Goal: Information Seeking & Learning: Learn about a topic

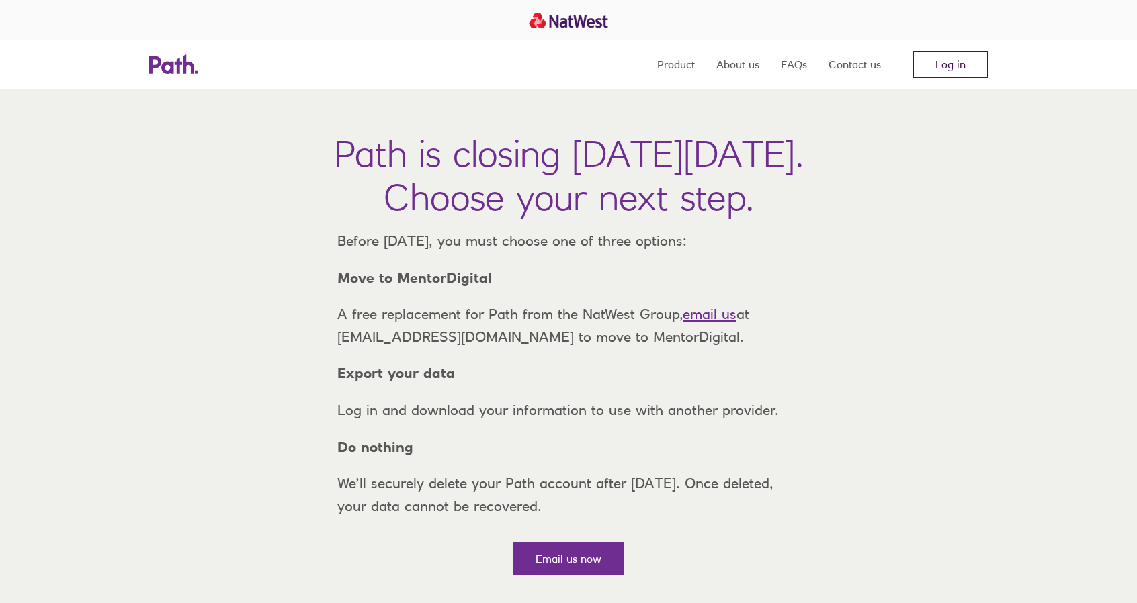
click at [941, 67] on link "Log in" at bounding box center [950, 64] width 75 height 27
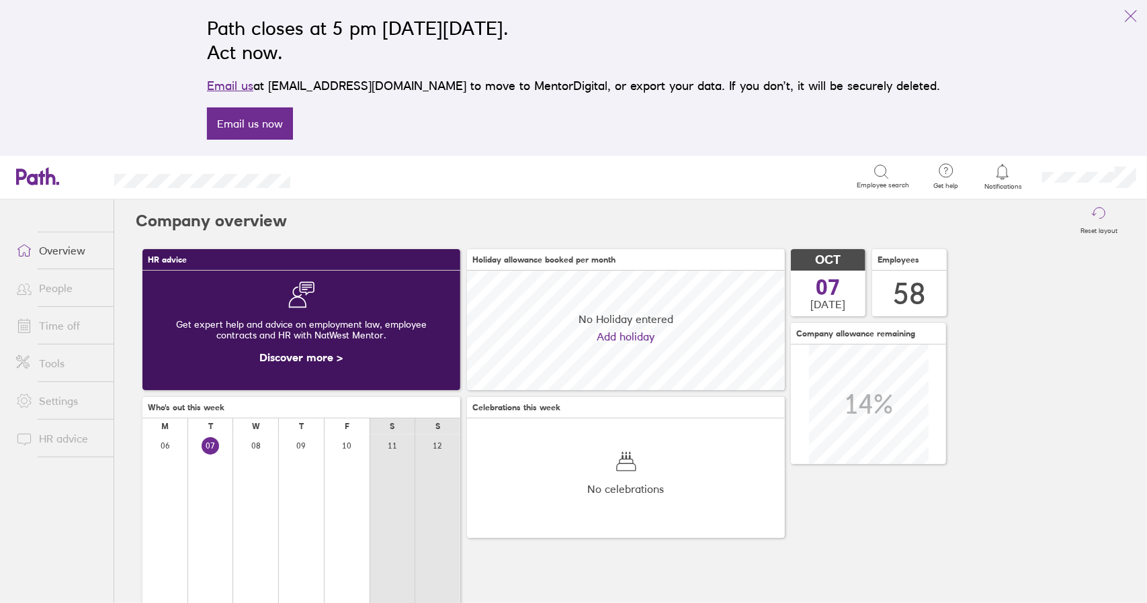
scroll to position [120, 317]
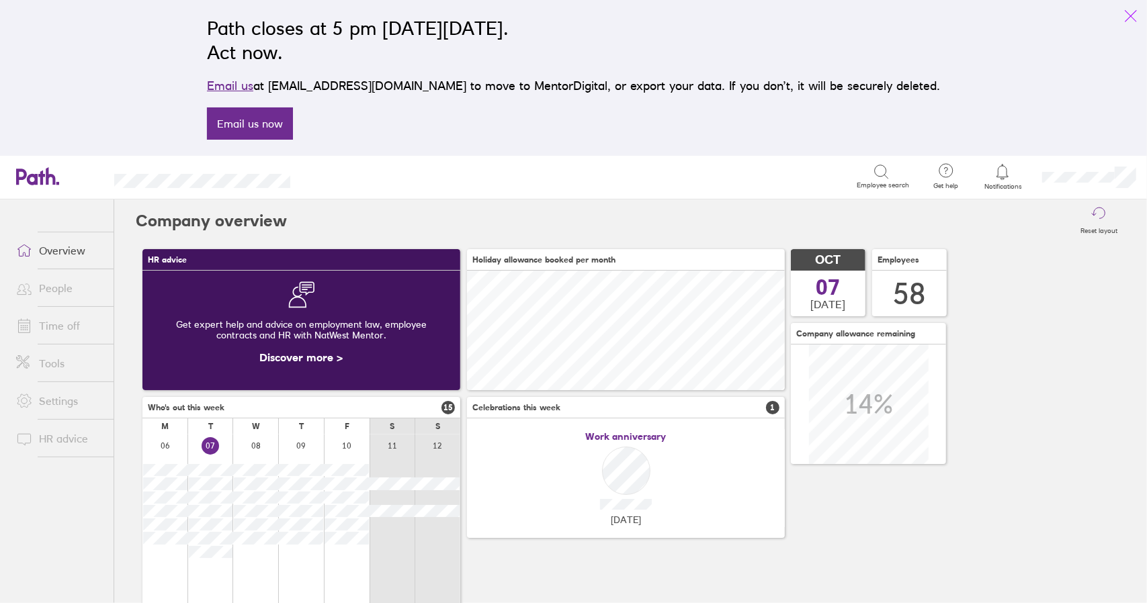
click at [1131, 13] on icon "link" at bounding box center [1131, 16] width 16 height 16
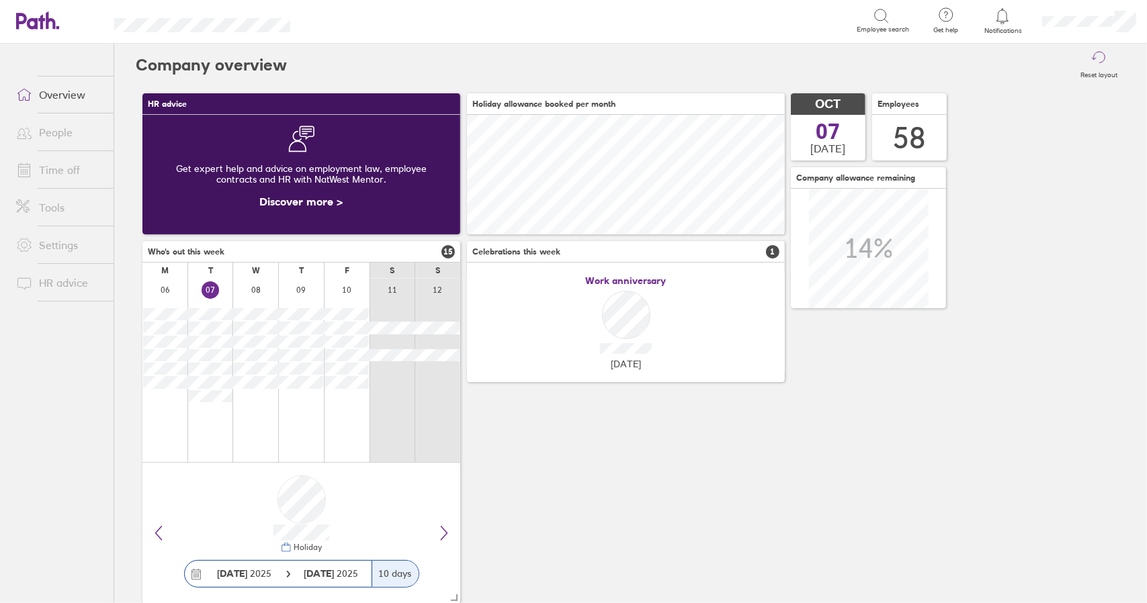
click at [64, 174] on link "Time off" at bounding box center [59, 170] width 108 height 27
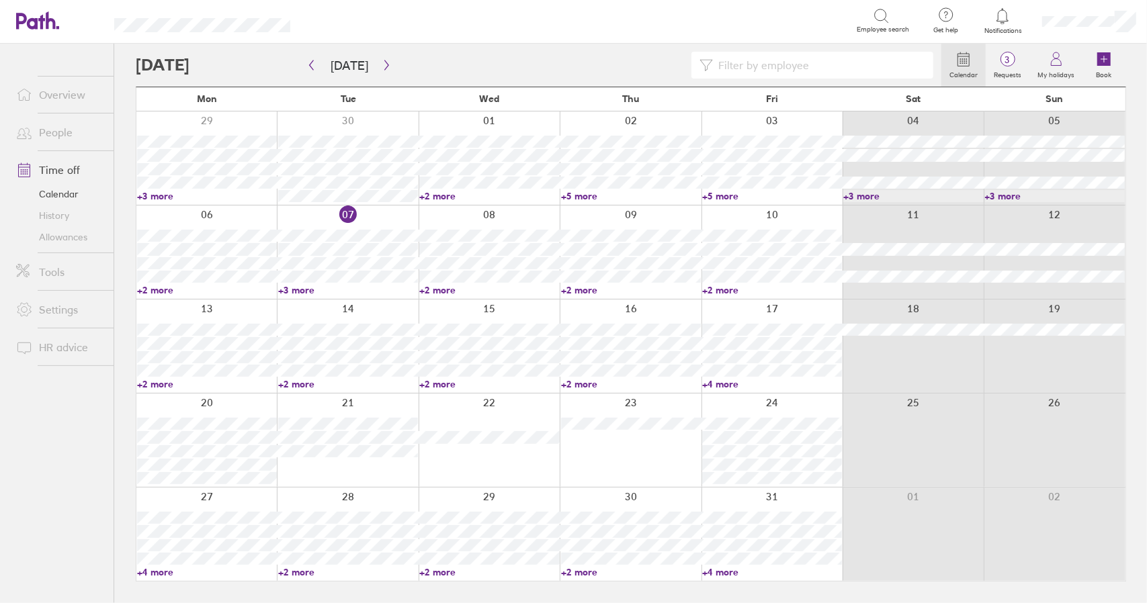
click at [303, 292] on link "+3 more" at bounding box center [348, 290] width 140 height 12
click at [733, 288] on link "+2 more" at bounding box center [772, 290] width 140 height 12
click at [731, 288] on link "+2 more" at bounding box center [772, 290] width 140 height 12
click at [165, 385] on link "+2 more" at bounding box center [207, 384] width 140 height 12
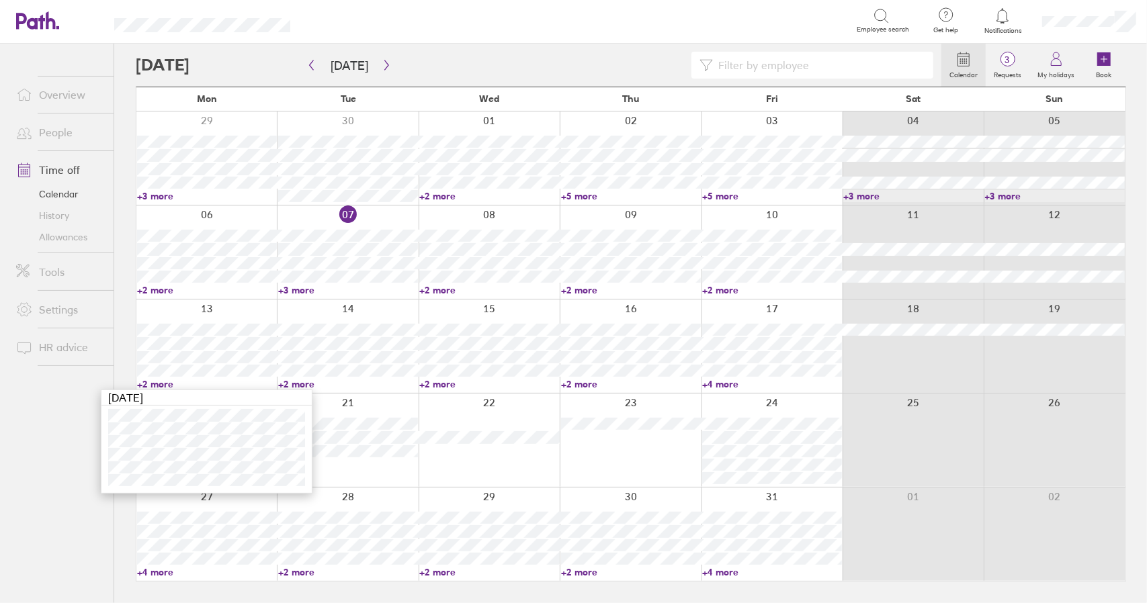
click at [165, 385] on link "+2 more" at bounding box center [207, 384] width 140 height 12
click at [439, 291] on link "+2 more" at bounding box center [489, 290] width 140 height 12
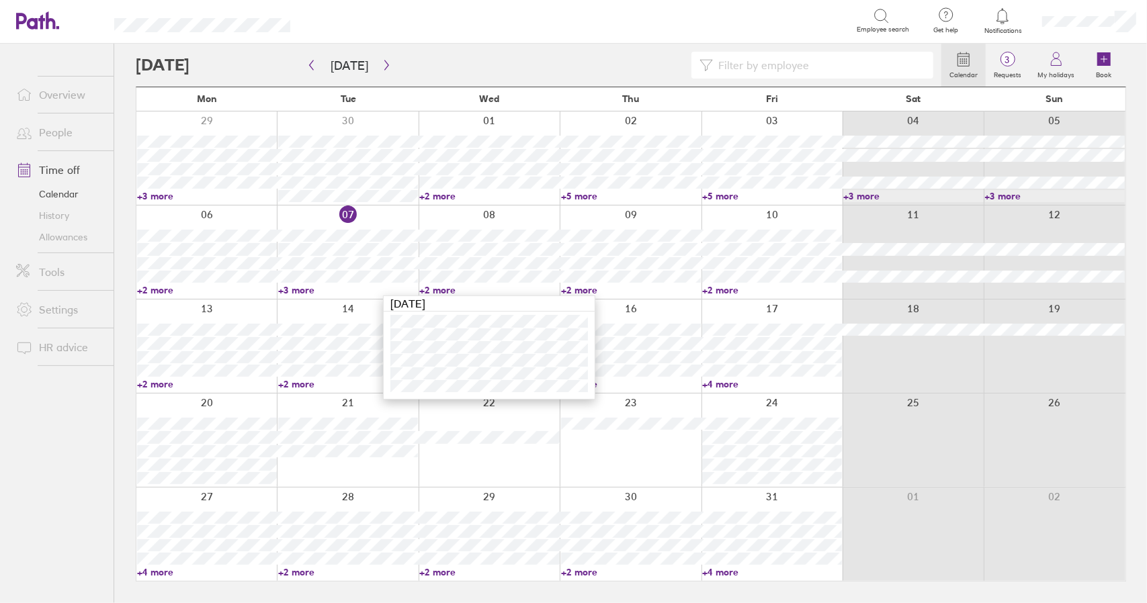
click at [439, 291] on link "+2 more" at bounding box center [489, 290] width 140 height 12
click at [447, 291] on link "+2 more" at bounding box center [489, 290] width 140 height 12
click at [304, 288] on link "+3 more" at bounding box center [348, 290] width 140 height 12
click at [301, 288] on link "+3 more" at bounding box center [348, 290] width 140 height 12
click at [305, 290] on link "+3 more" at bounding box center [348, 290] width 140 height 12
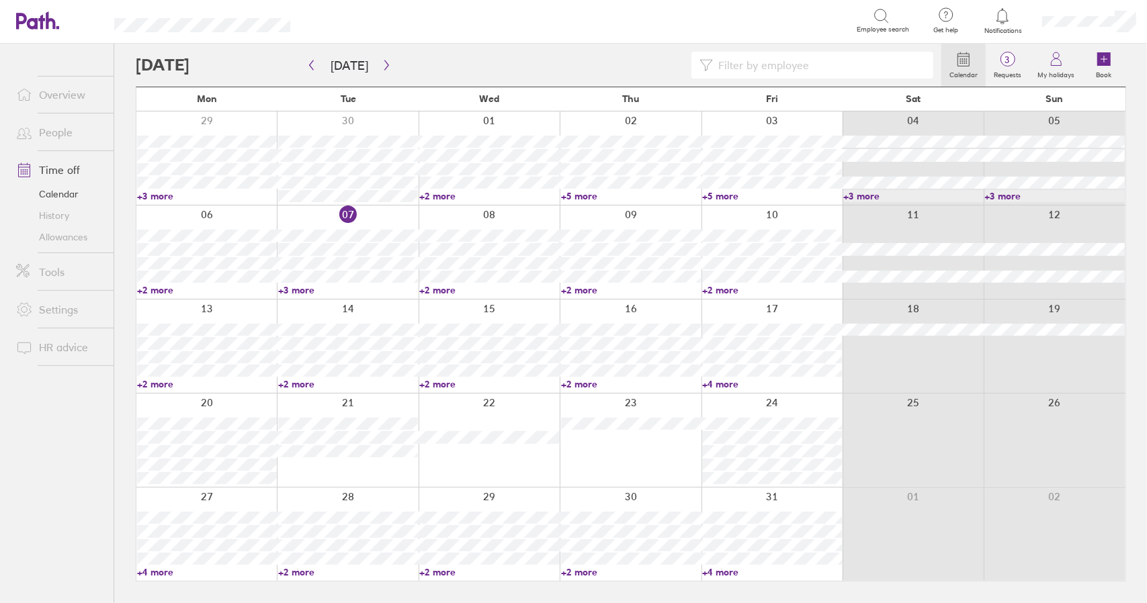
click at [437, 292] on link "+2 more" at bounding box center [489, 290] width 140 height 12
click at [589, 285] on link "+2 more" at bounding box center [631, 290] width 140 height 12
click at [578, 288] on link "+2 more" at bounding box center [631, 290] width 140 height 12
click at [731, 291] on link "+2 more" at bounding box center [772, 290] width 140 height 12
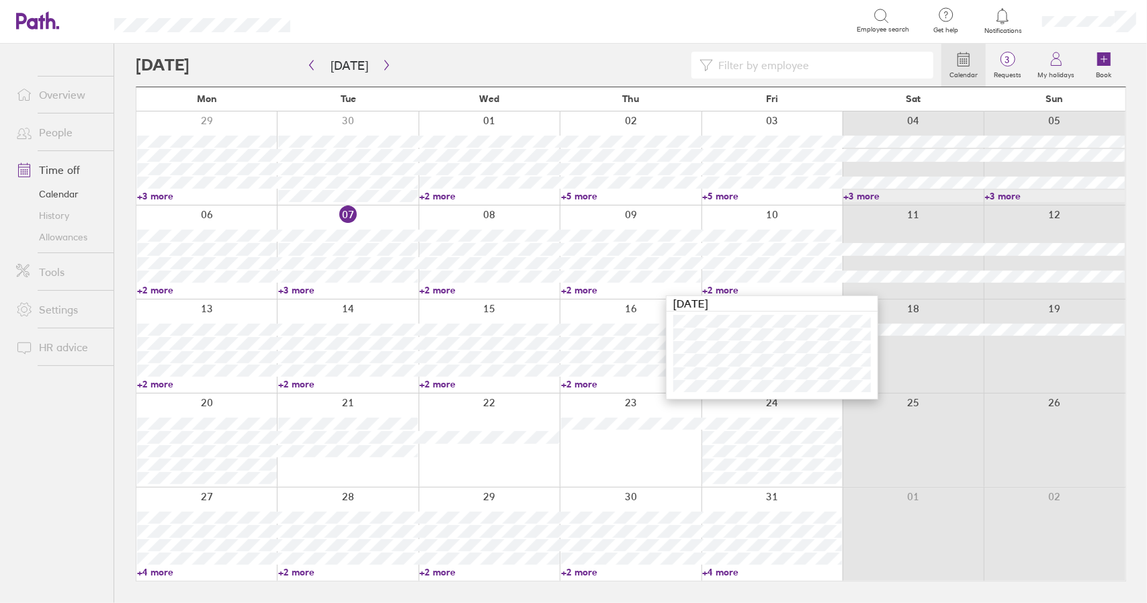
click at [731, 291] on link "+2 more" at bounding box center [772, 290] width 140 height 12
click at [603, 290] on link "+2 more" at bounding box center [631, 290] width 140 height 12
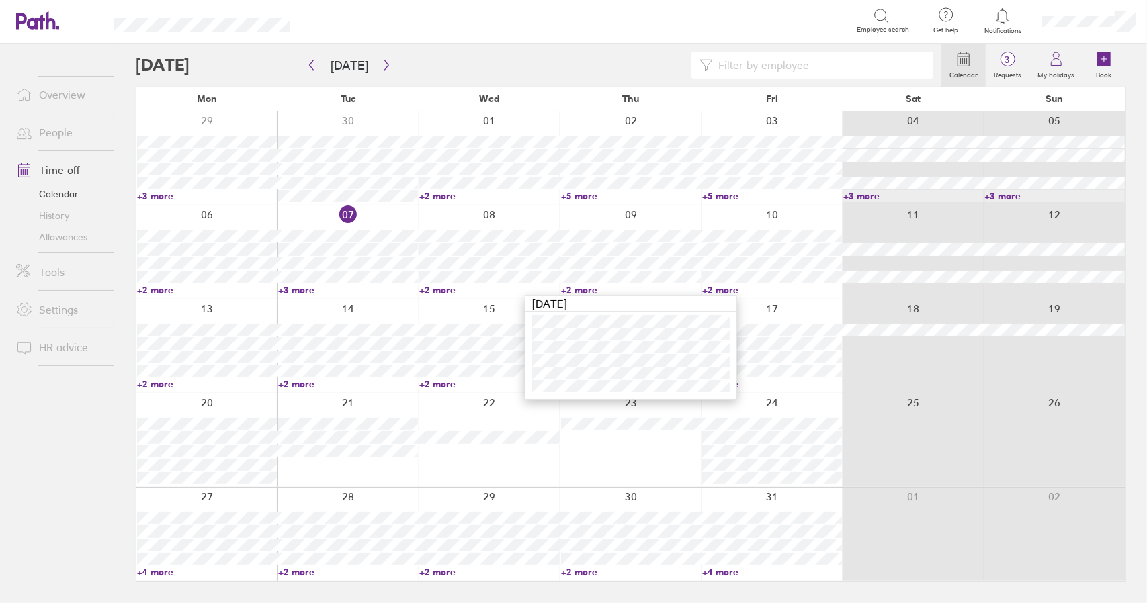
click at [591, 289] on link "+2 more" at bounding box center [631, 290] width 140 height 12
click at [453, 292] on link "+2 more" at bounding box center [489, 290] width 140 height 12
click at [441, 292] on link "+2 more" at bounding box center [489, 290] width 140 height 12
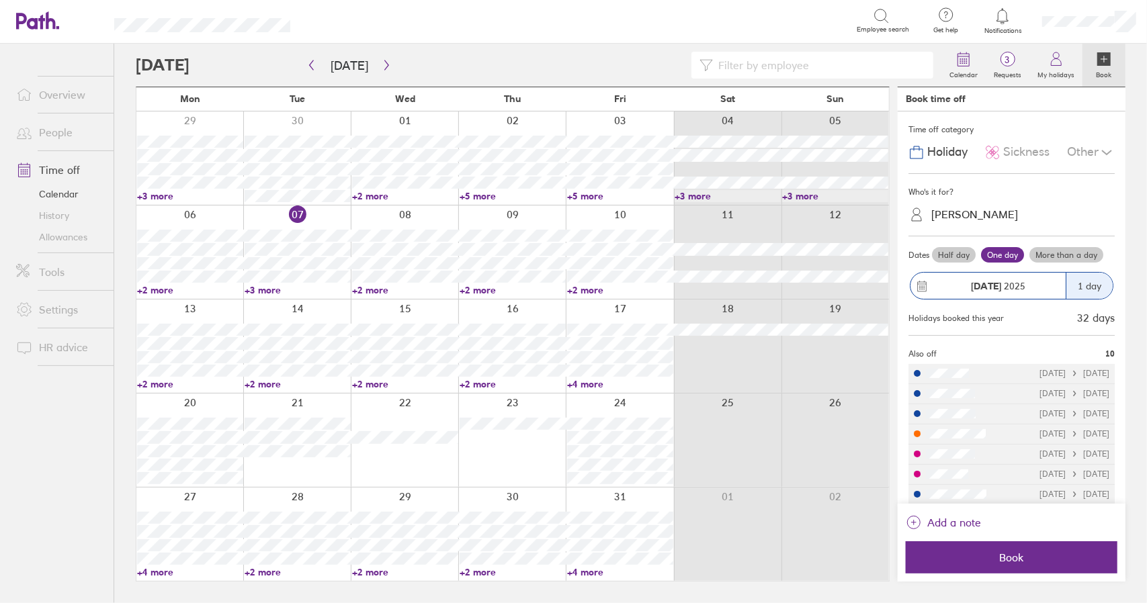
click at [269, 292] on link "+3 more" at bounding box center [298, 290] width 106 height 12
click at [376, 294] on link "+2 more" at bounding box center [405, 290] width 106 height 12
click at [374, 290] on link "+2 more" at bounding box center [405, 290] width 106 height 12
click at [254, 290] on link "+3 more" at bounding box center [298, 290] width 106 height 12
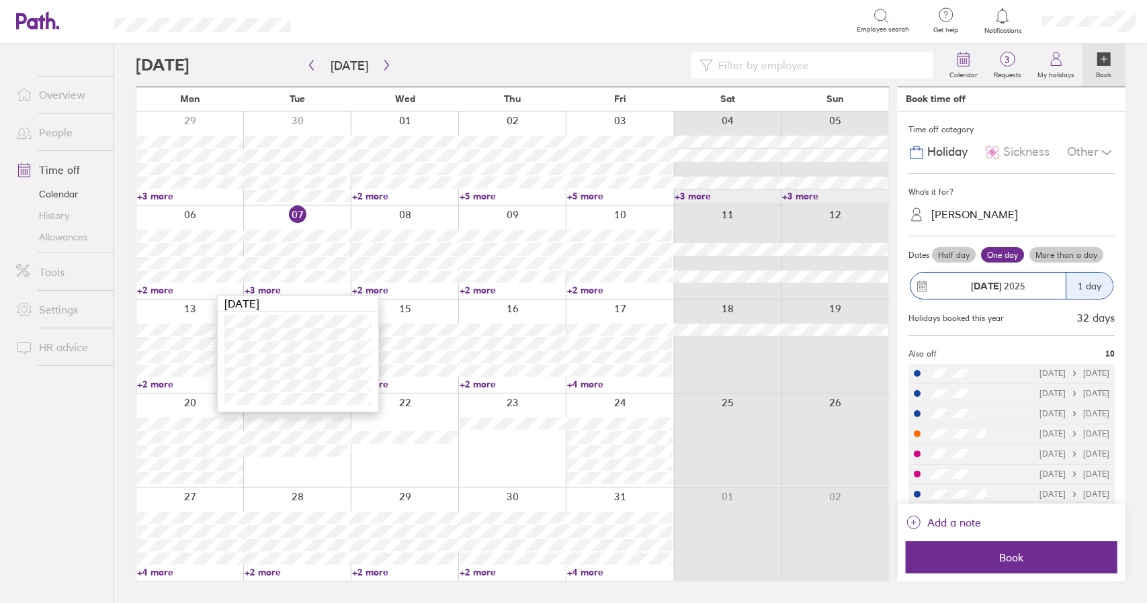
click at [263, 290] on link "+3 more" at bounding box center [298, 290] width 106 height 12
click at [161, 293] on link "+2 more" at bounding box center [190, 290] width 106 height 12
click at [157, 290] on link "+2 more" at bounding box center [190, 290] width 106 height 12
click at [374, 290] on link "+2 more" at bounding box center [405, 290] width 106 height 12
click at [161, 290] on link "+2 more" at bounding box center [190, 290] width 106 height 12
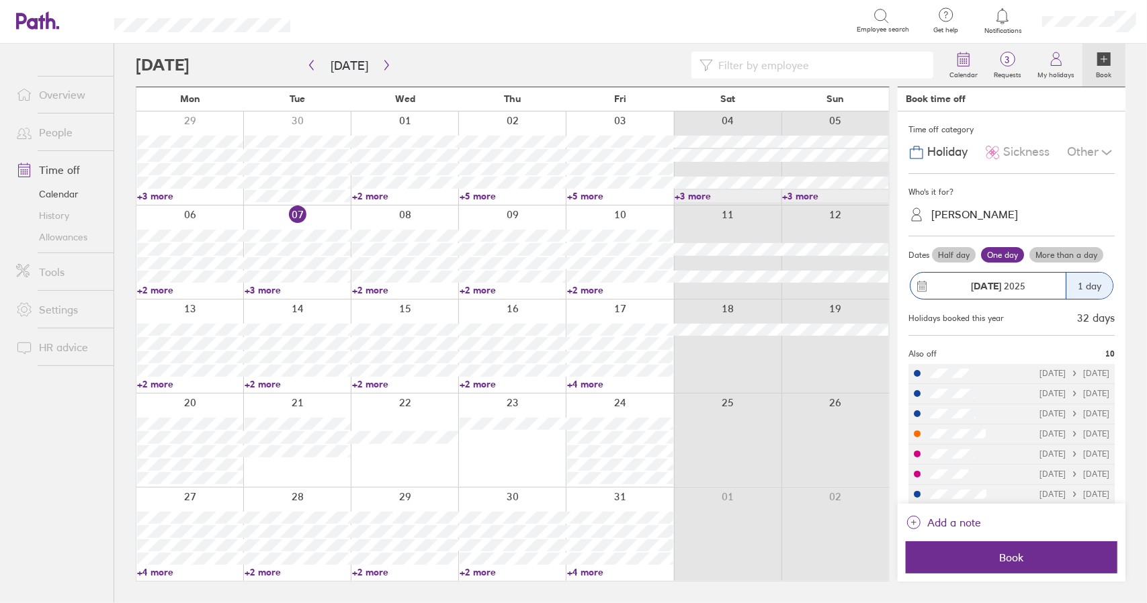
click at [161, 290] on link "+2 more" at bounding box center [190, 290] width 106 height 12
click at [157, 290] on link "+2 more" at bounding box center [190, 290] width 106 height 12
click at [159, 287] on link "+2 more" at bounding box center [190, 290] width 106 height 12
click at [169, 292] on link "+2 more" at bounding box center [190, 290] width 106 height 12
click at [259, 291] on link "+3 more" at bounding box center [298, 290] width 106 height 12
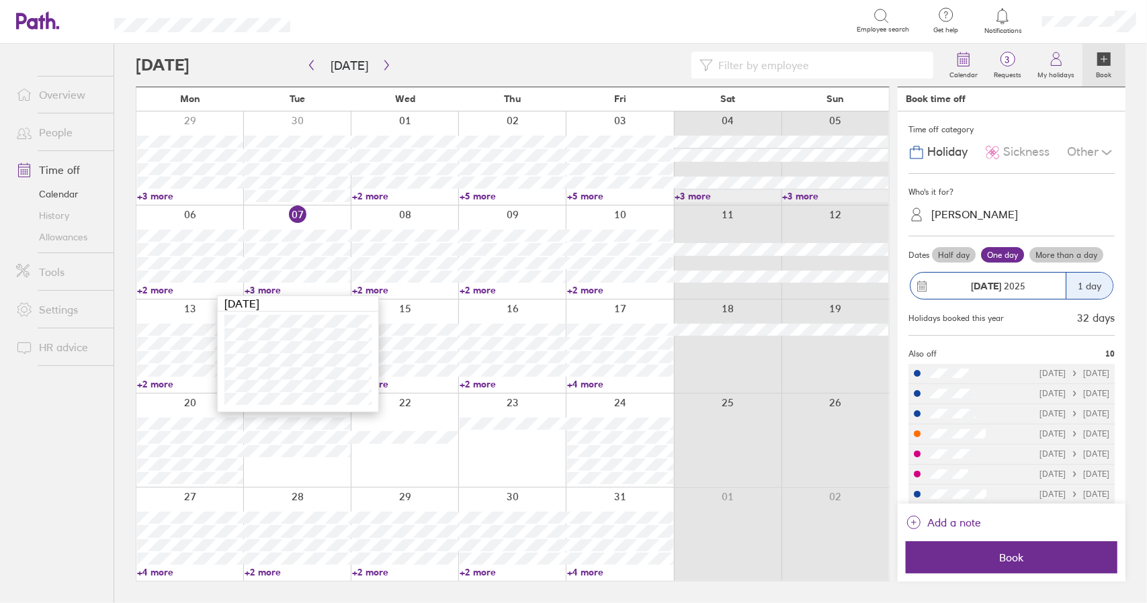
click at [259, 291] on link "+3 more" at bounding box center [298, 290] width 106 height 12
click at [165, 288] on link "+2 more" at bounding box center [190, 290] width 106 height 12
click at [266, 291] on link "+3 more" at bounding box center [298, 290] width 106 height 12
click at [158, 292] on link "+2 more" at bounding box center [190, 290] width 106 height 12
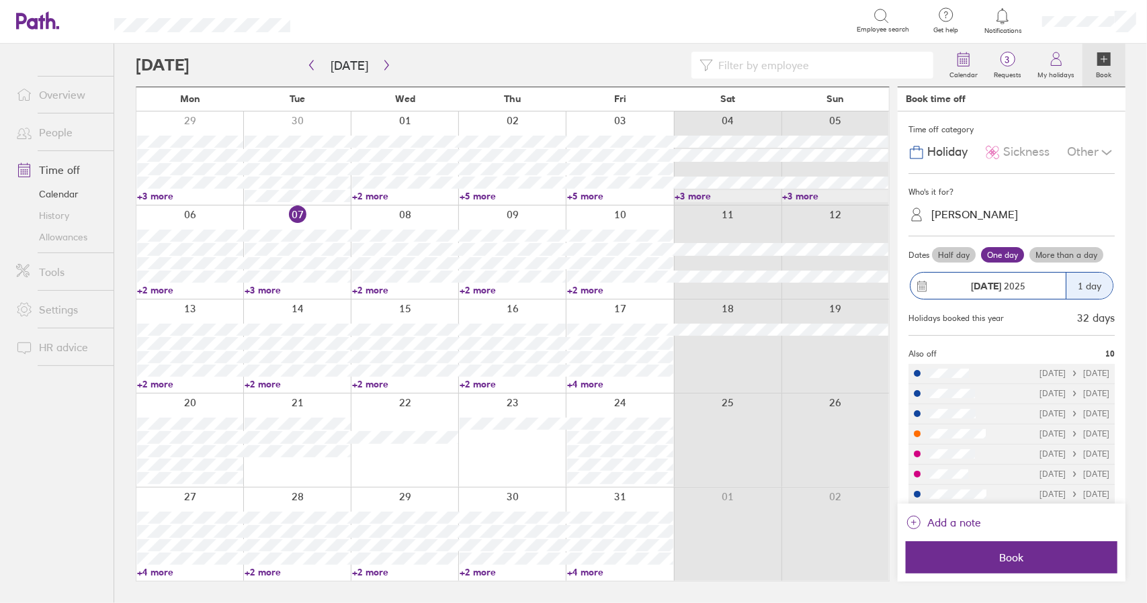
click at [168, 290] on link "+2 more" at bounding box center [190, 290] width 106 height 12
click at [163, 290] on link "+2 more" at bounding box center [190, 290] width 106 height 12
click at [376, 290] on link "+2 more" at bounding box center [405, 290] width 106 height 12
click at [163, 385] on link "+2 more" at bounding box center [190, 384] width 106 height 12
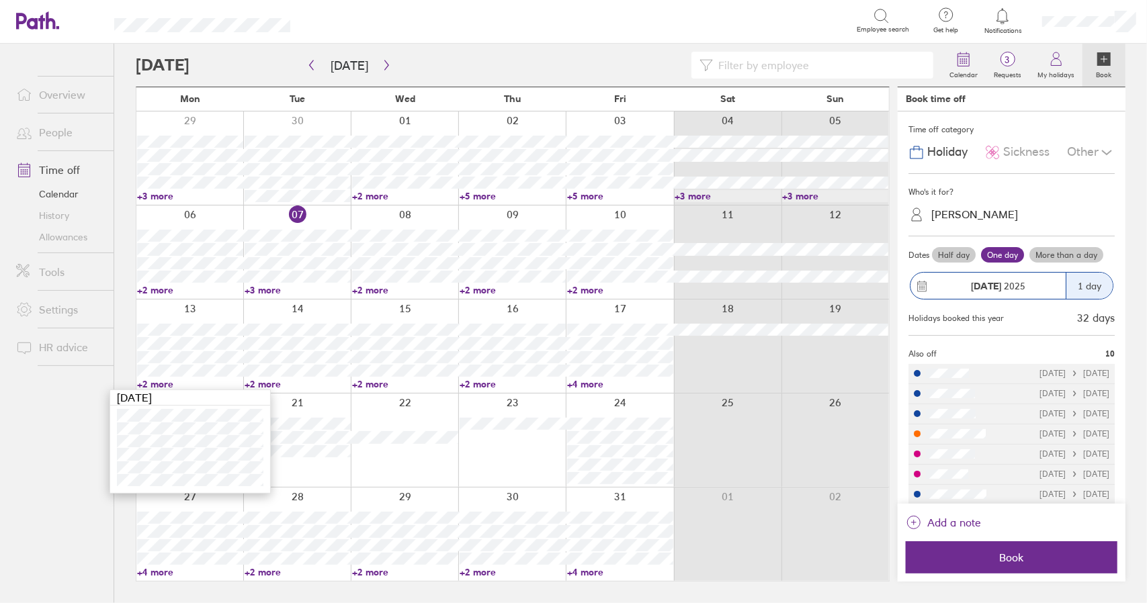
click at [162, 382] on link "+2 more" at bounding box center [190, 384] width 106 height 12
click at [261, 382] on link "+2 more" at bounding box center [298, 384] width 106 height 12
click at [275, 384] on link "+2 more" at bounding box center [298, 384] width 106 height 12
click at [368, 384] on link "+2 more" at bounding box center [405, 384] width 106 height 12
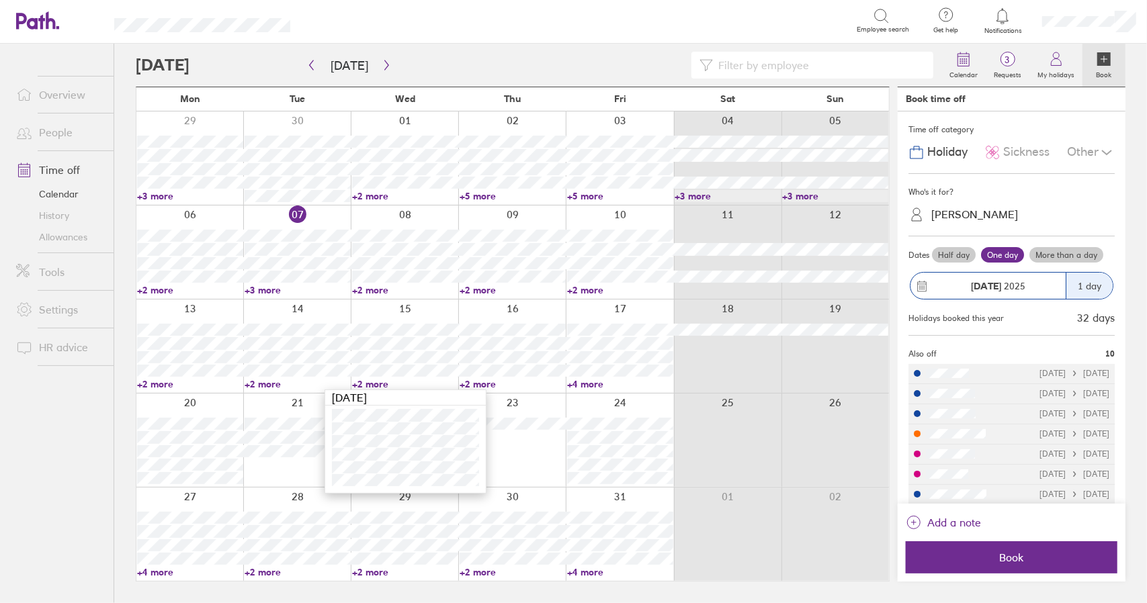
click at [372, 386] on link "+2 more" at bounding box center [405, 384] width 106 height 12
click at [471, 382] on link "+2 more" at bounding box center [513, 384] width 106 height 12
click at [487, 384] on link "+2 more" at bounding box center [513, 384] width 106 height 12
click at [620, 392] on div at bounding box center [619, 346] width 107 height 93
click at [595, 384] on link "+4 more" at bounding box center [620, 384] width 106 height 12
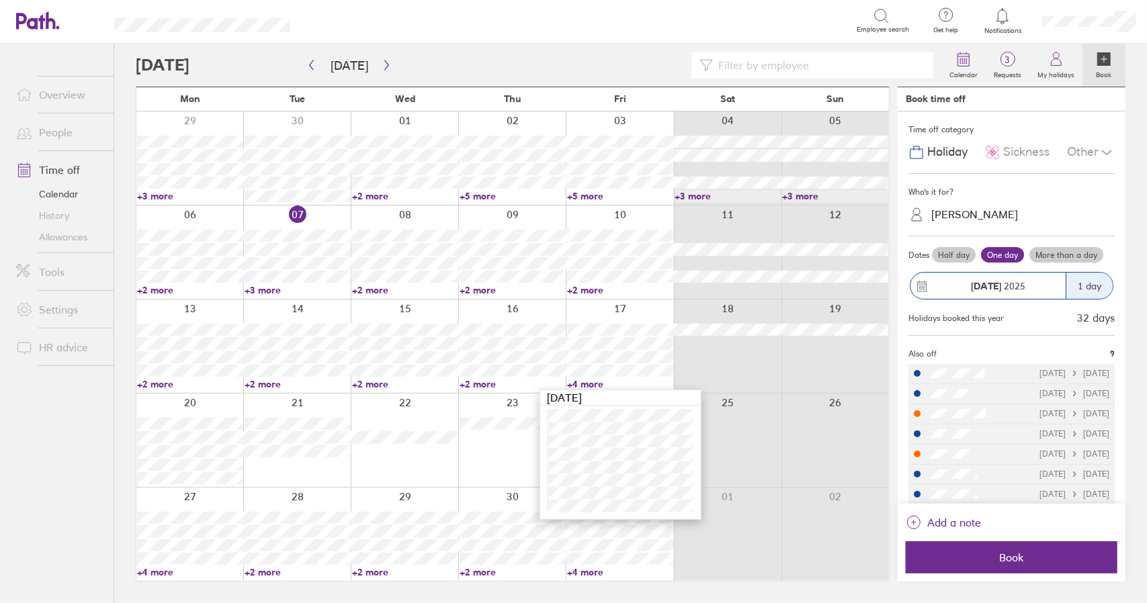
click at [584, 382] on link "+4 more" at bounding box center [620, 384] width 106 height 12
click at [464, 384] on link "+2 more" at bounding box center [513, 384] width 106 height 12
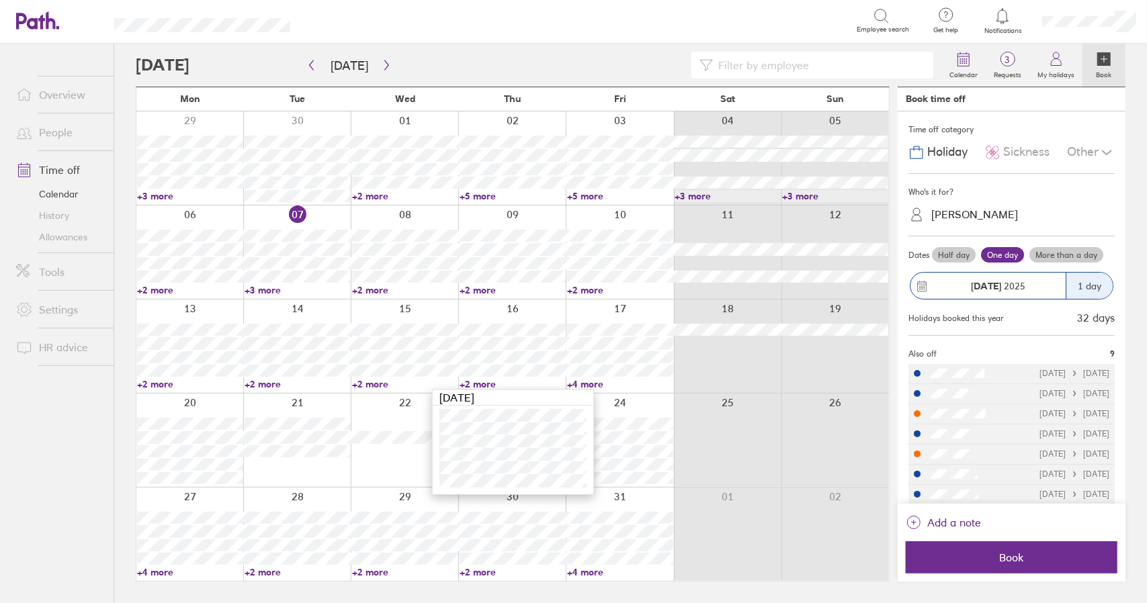
click at [473, 384] on link "+2 more" at bounding box center [513, 384] width 106 height 12
click at [367, 382] on link "+2 more" at bounding box center [405, 384] width 106 height 12
click at [267, 384] on link "+2 more" at bounding box center [298, 384] width 106 height 12
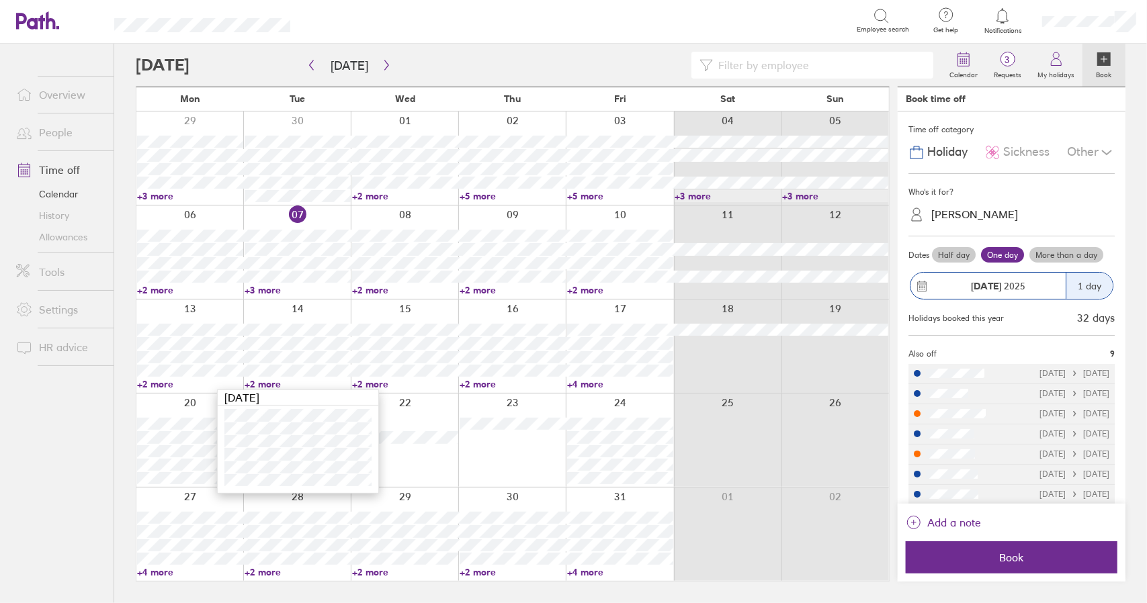
click at [267, 384] on link "+2 more" at bounding box center [298, 384] width 106 height 12
click at [164, 386] on link "+2 more" at bounding box center [190, 384] width 106 height 12
click at [161, 385] on link "+2 more" at bounding box center [190, 384] width 106 height 12
click at [118, 341] on div "Calendar 3 Requests My holidays Book Today October 2025 Mon Tue Wed Thu Fri Sat…" at bounding box center [630, 324] width 1033 height 560
click at [378, 286] on link "+2 more" at bounding box center [405, 290] width 106 height 12
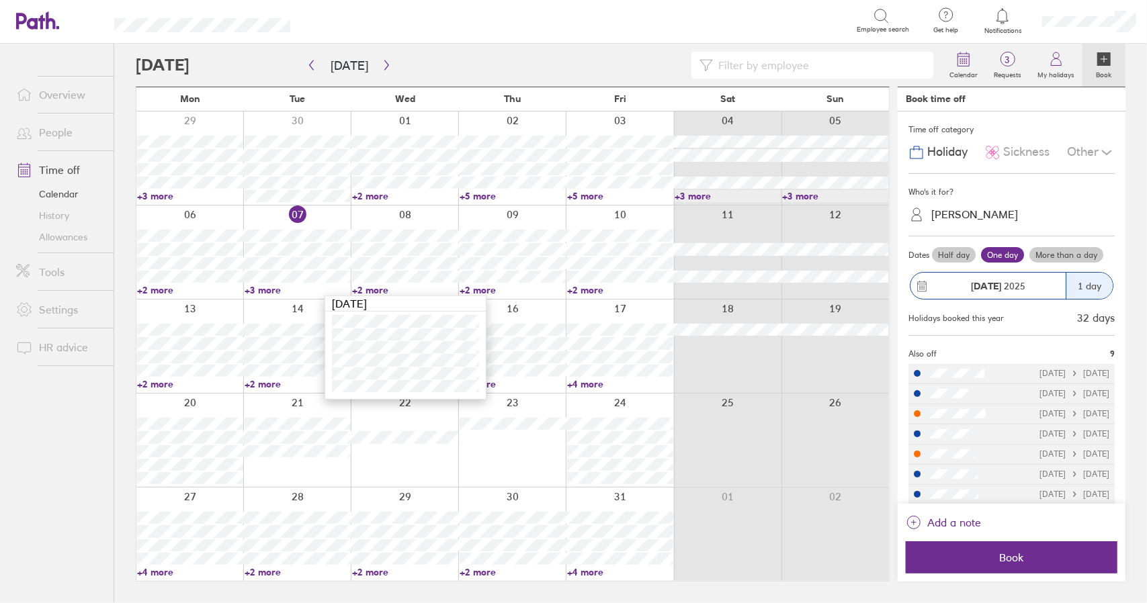
click at [70, 165] on link "Time off" at bounding box center [59, 170] width 108 height 27
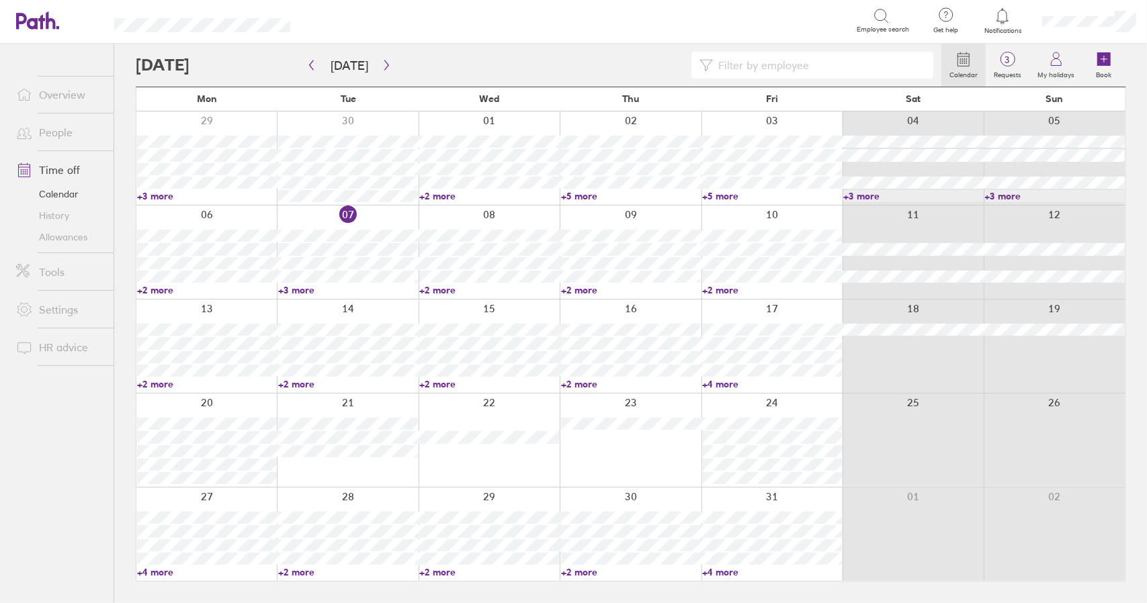
click at [302, 288] on link "+3 more" at bounding box center [348, 290] width 140 height 12
